Goal: Contribute content: Add original content to the website for others to see

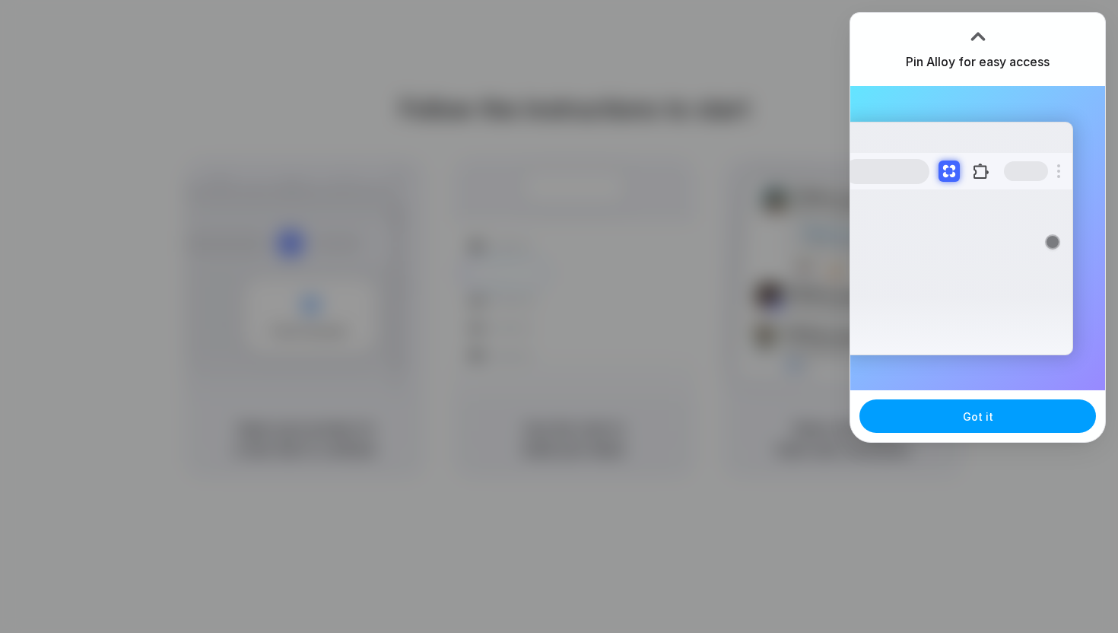
click at [990, 422] on span "Got it" at bounding box center [978, 417] width 30 height 16
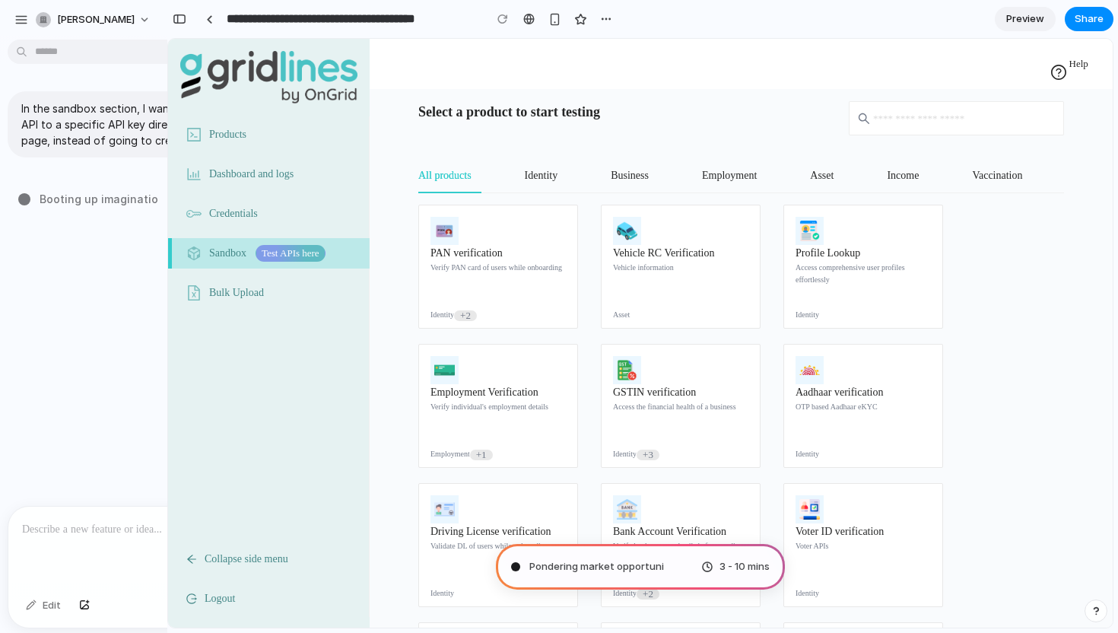
type input "**********"
